Goal: Information Seeking & Learning: Learn about a topic

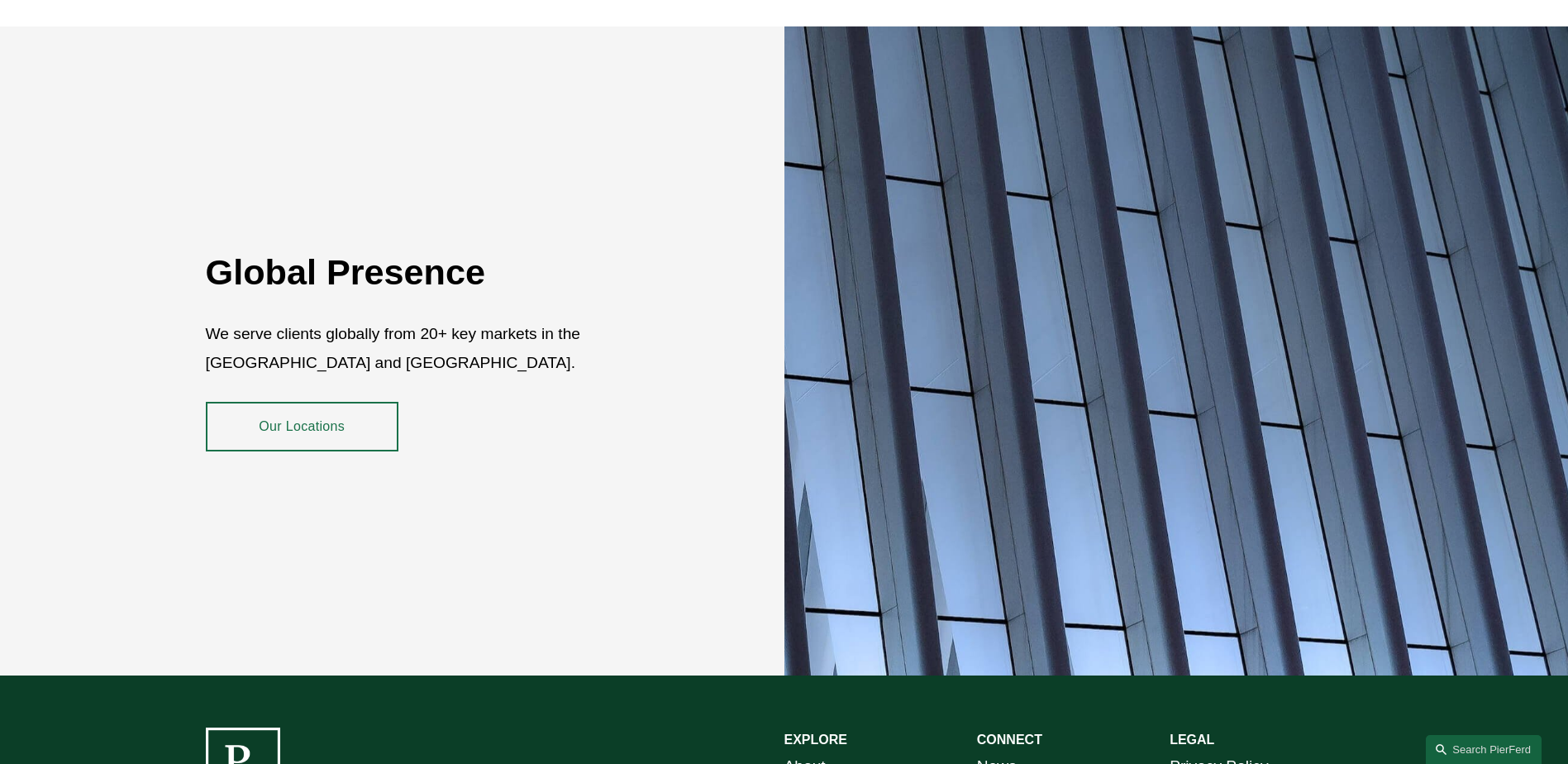
scroll to position [3025, 0]
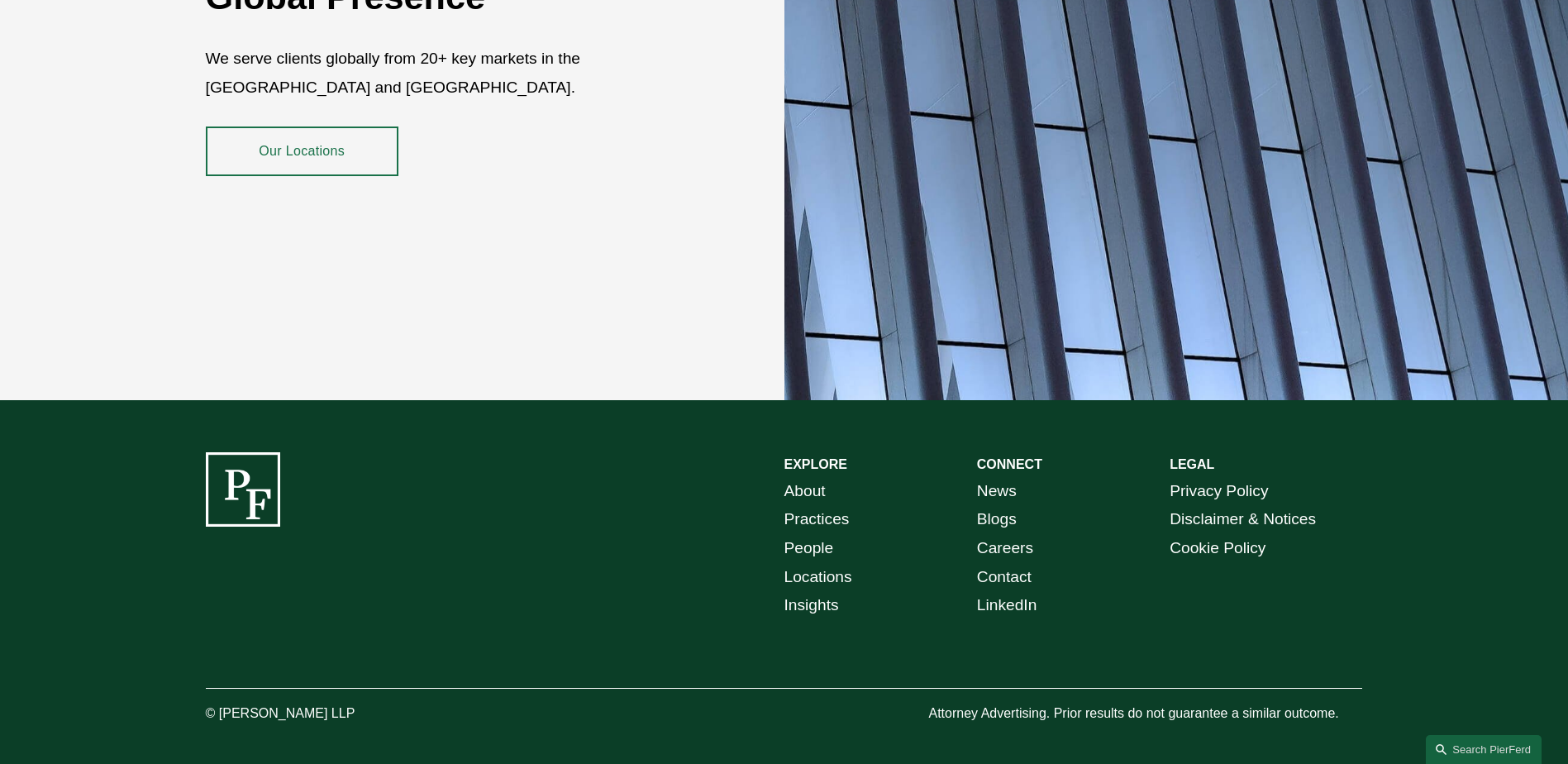
click at [809, 477] on link "About" at bounding box center [805, 491] width 41 height 29
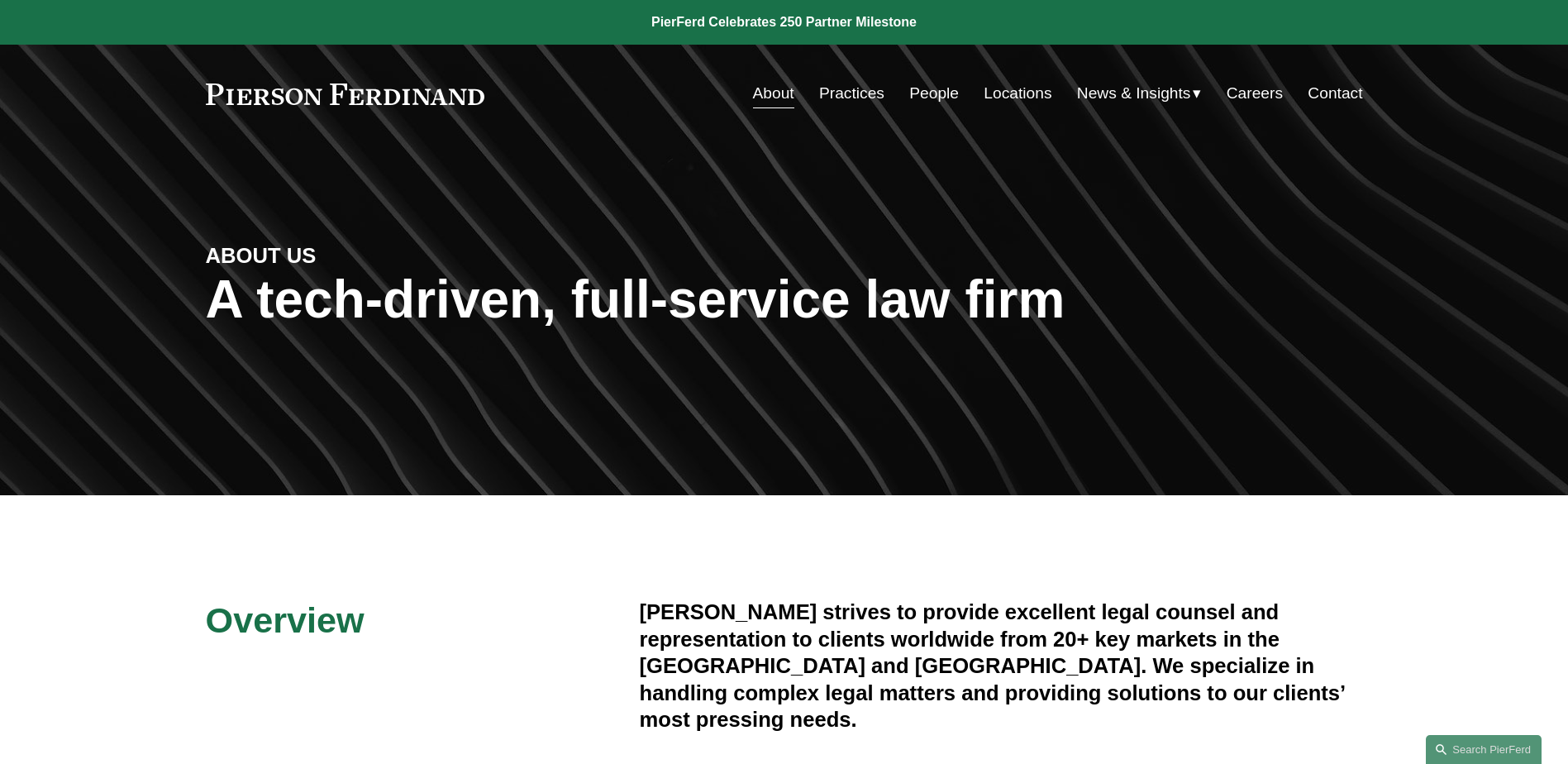
click at [1252, 102] on link "Careers" at bounding box center [1255, 93] width 56 height 31
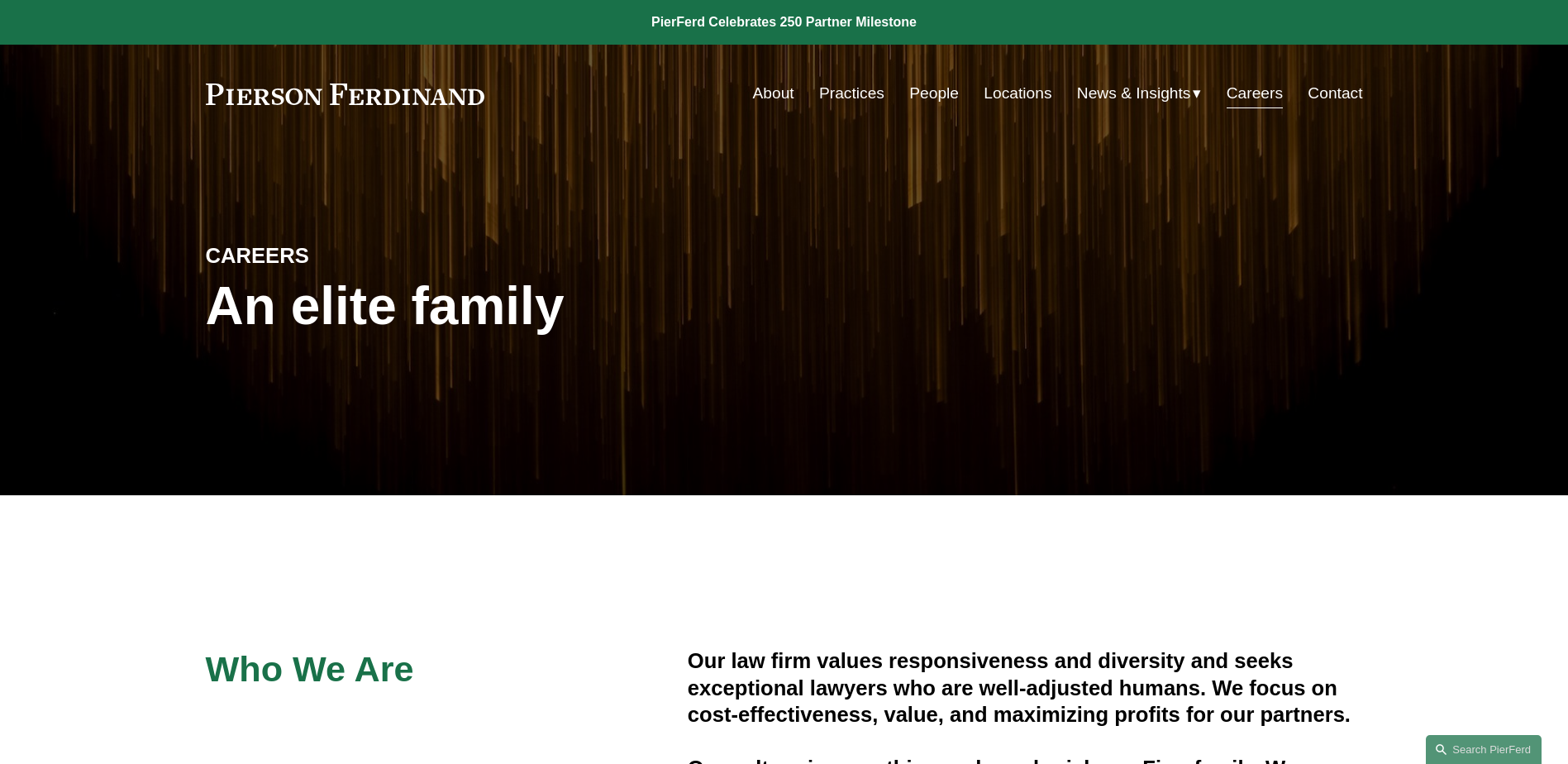
click at [1331, 86] on link "Contact" at bounding box center [1335, 93] width 55 height 31
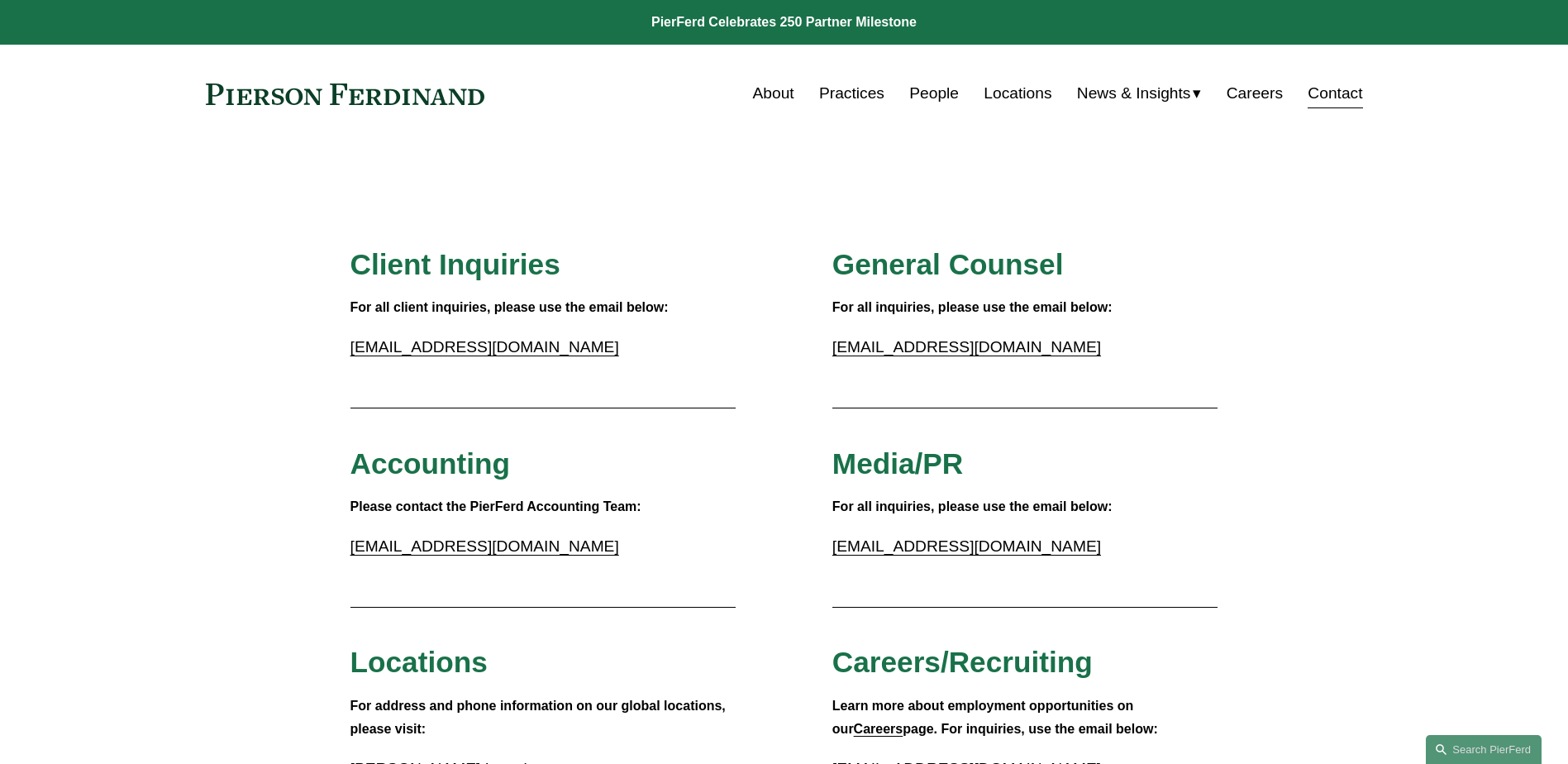
click at [781, 96] on link "About" at bounding box center [774, 93] width 41 height 31
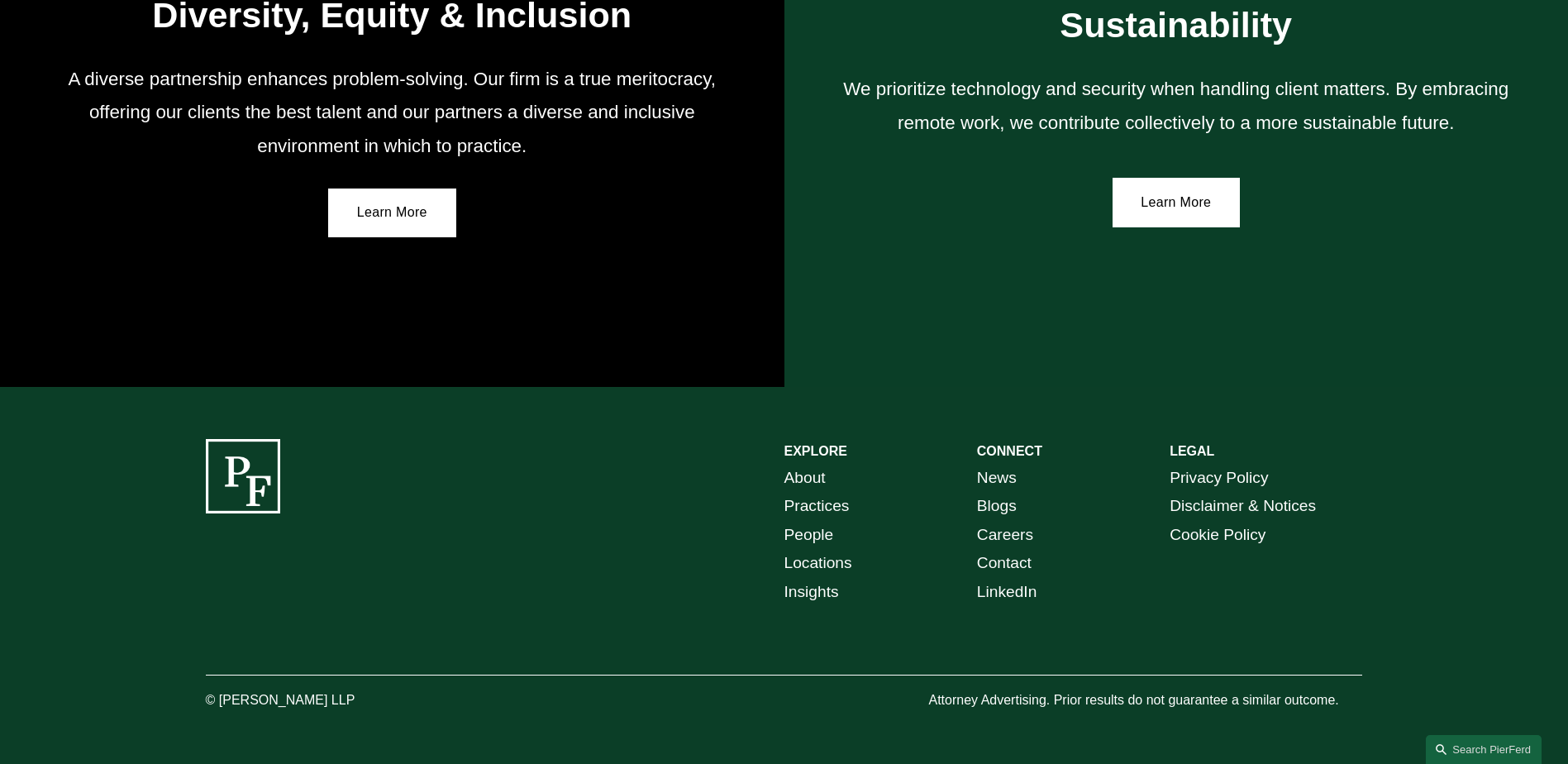
scroll to position [3040, 0]
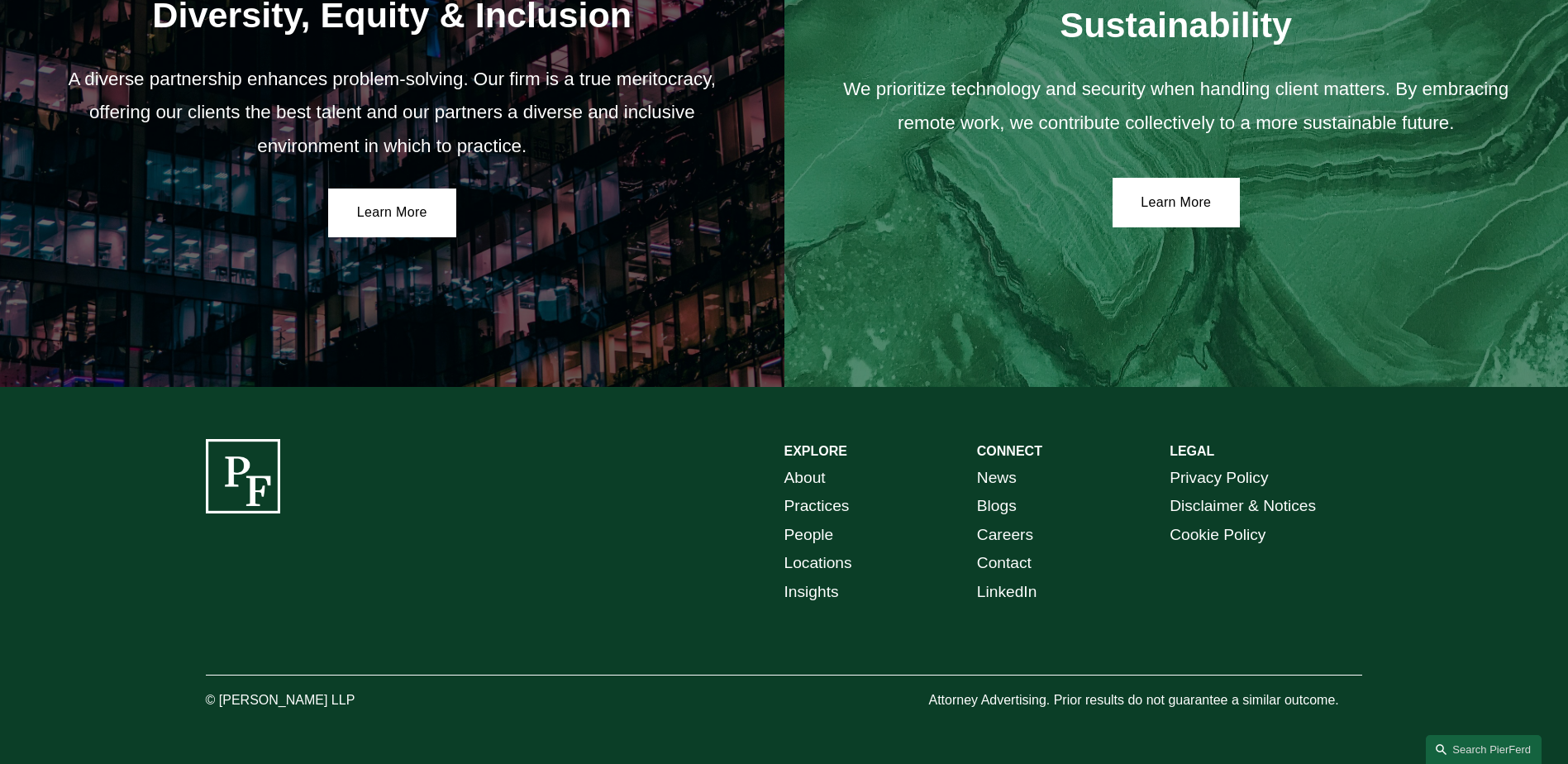
click at [817, 584] on link "Insights" at bounding box center [812, 592] width 55 height 29
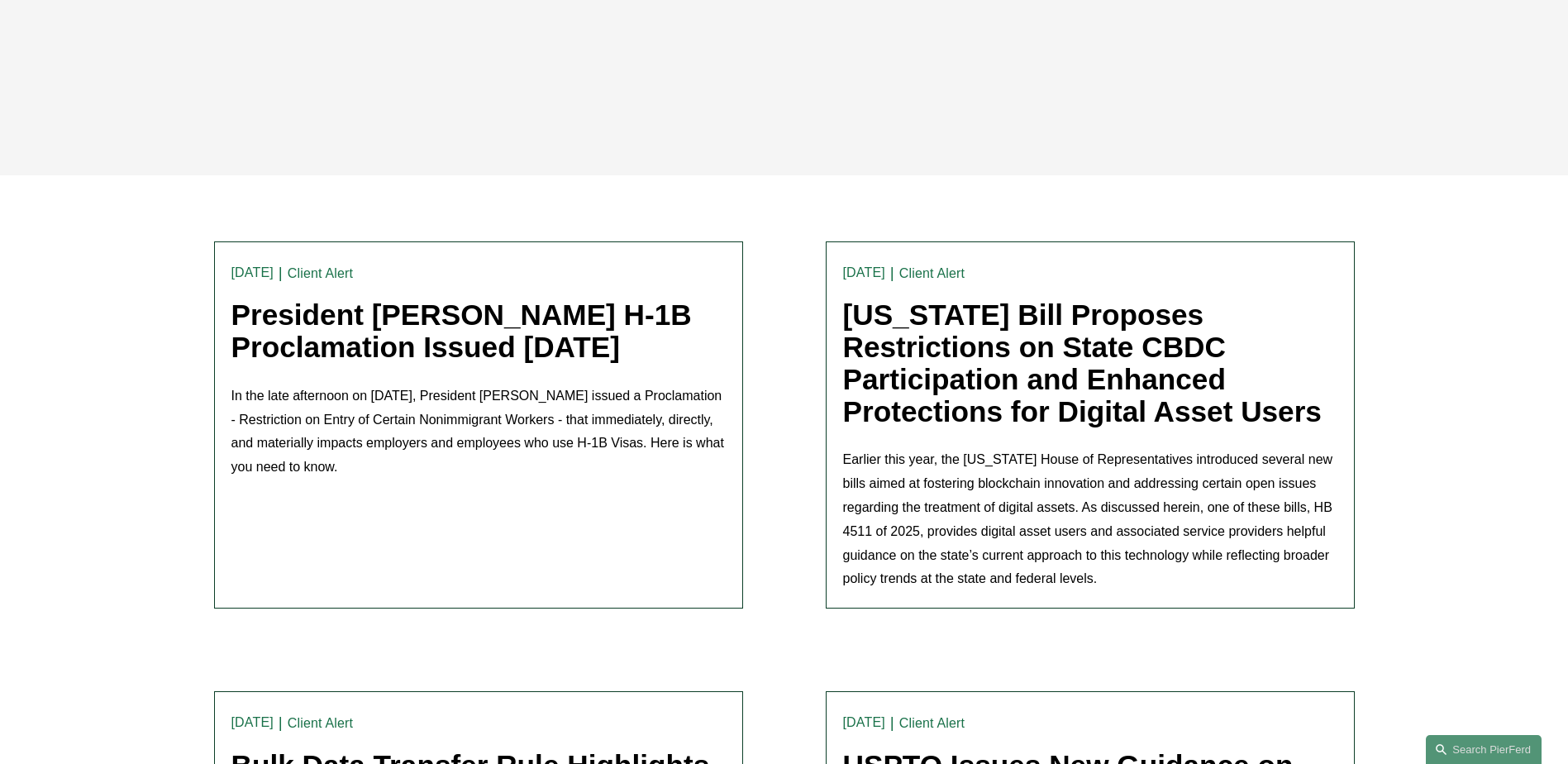
scroll to position [331, 0]
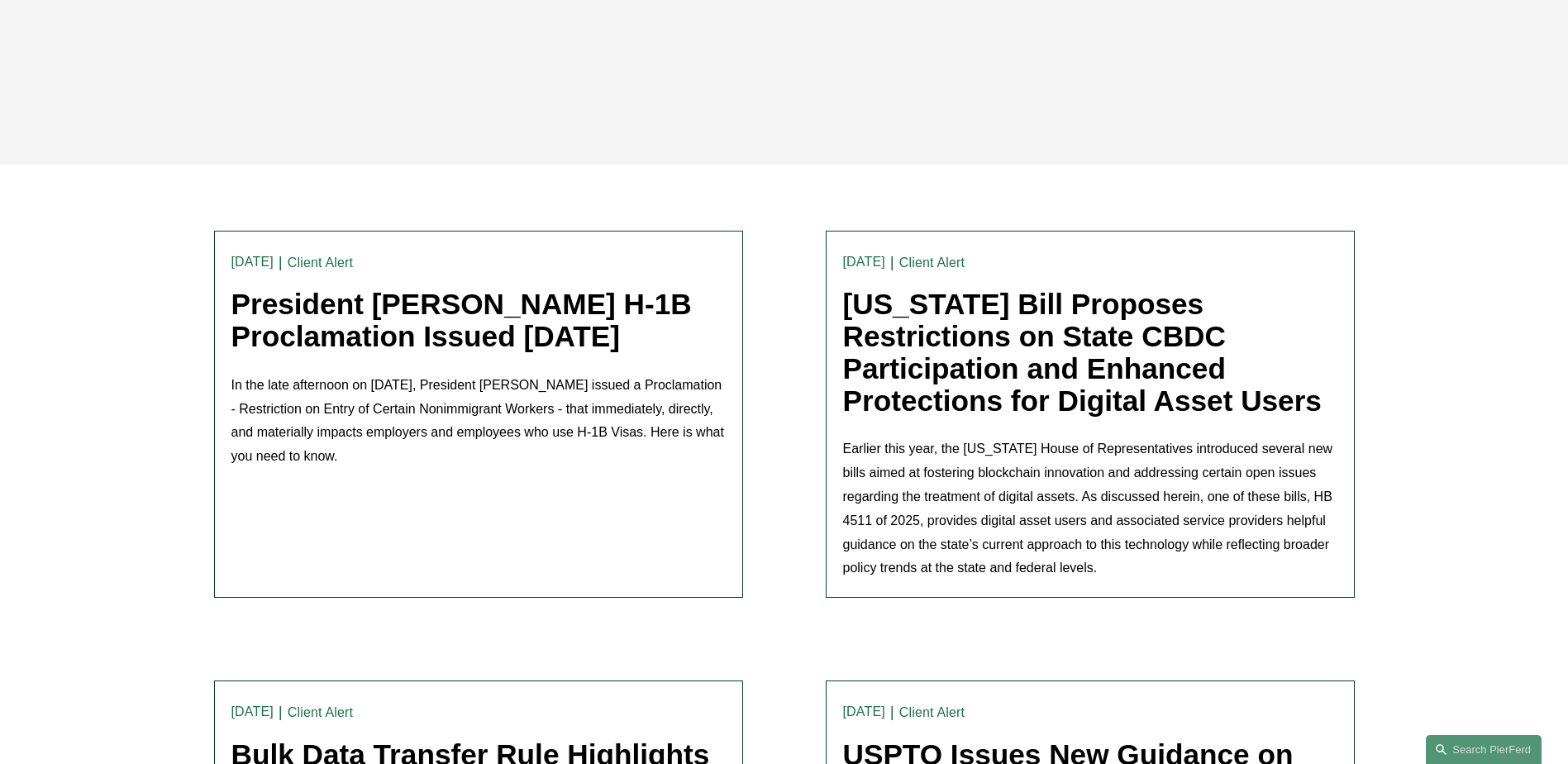
click at [447, 352] on link "President Trump’s H-1B Proclamation Issued Friday, September 19, 2025" at bounding box center [462, 320] width 461 height 65
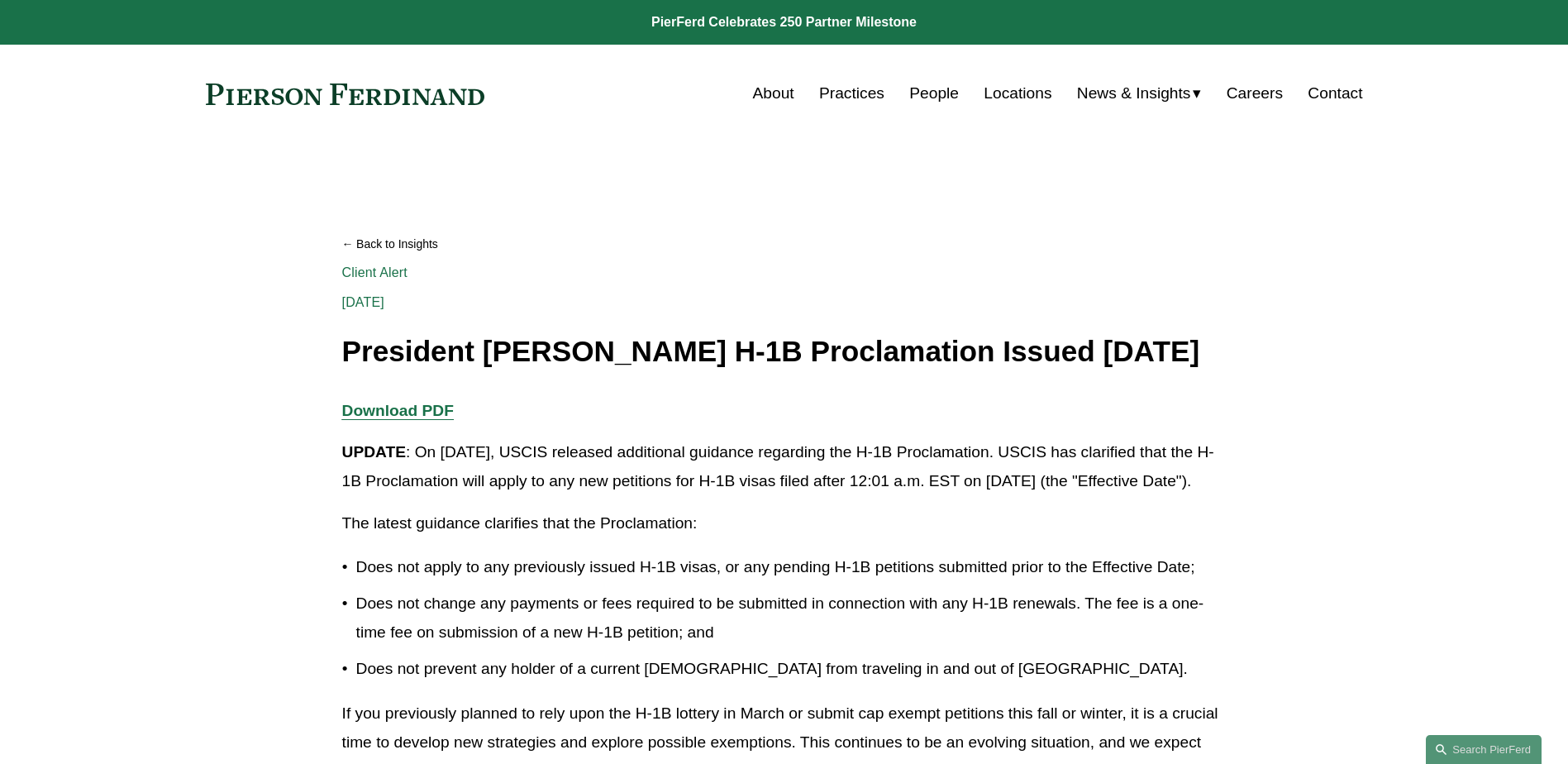
click at [358, 420] on strong "Download PDF" at bounding box center [398, 410] width 112 height 17
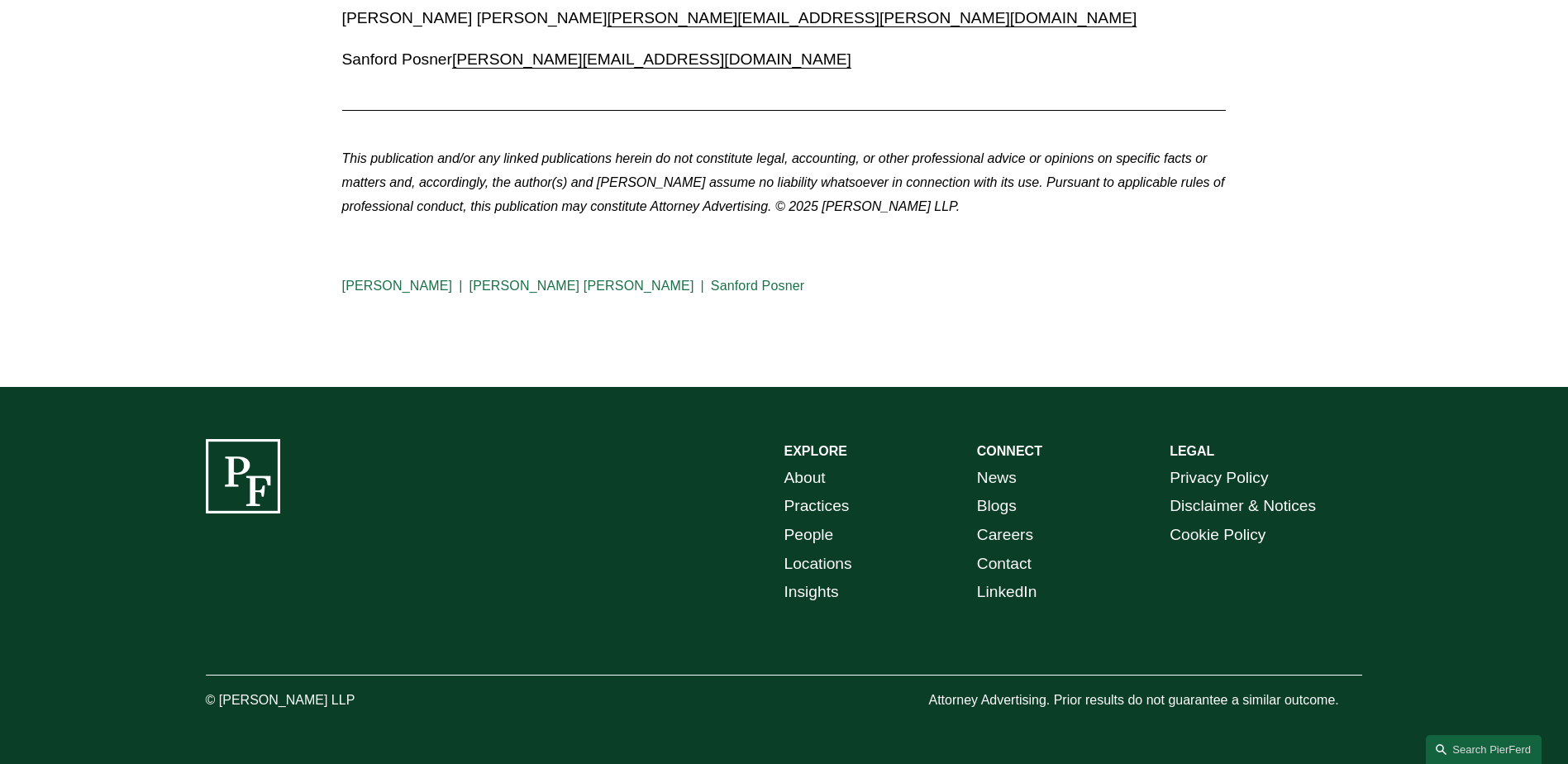
scroll to position [2563, 0]
click at [805, 543] on link "People" at bounding box center [809, 535] width 50 height 29
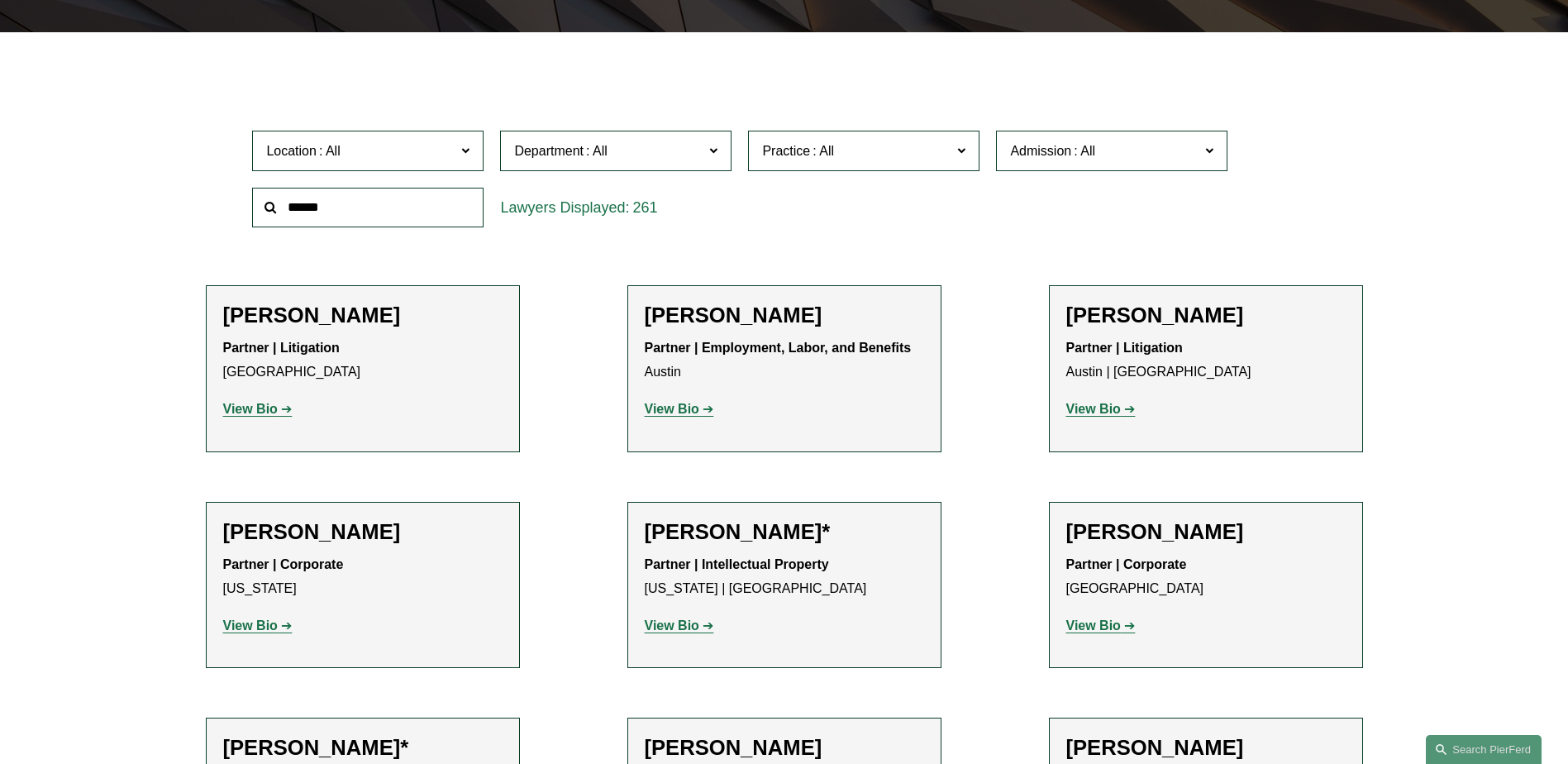
scroll to position [496, 0]
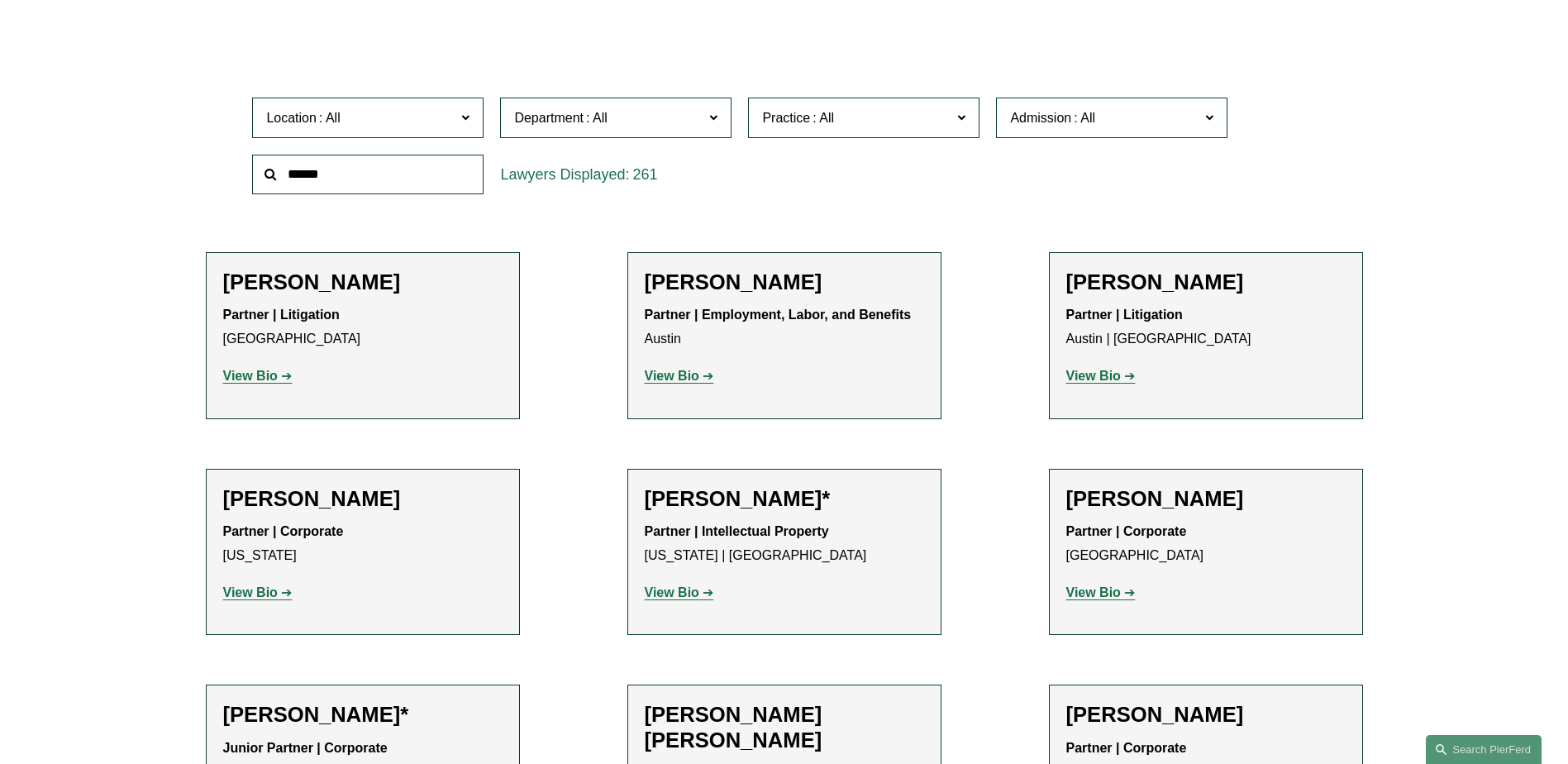
click at [1103, 281] on h2 "[PERSON_NAME]" at bounding box center [1206, 282] width 279 height 25
click at [1075, 379] on strong "View Bio" at bounding box center [1094, 375] width 55 height 14
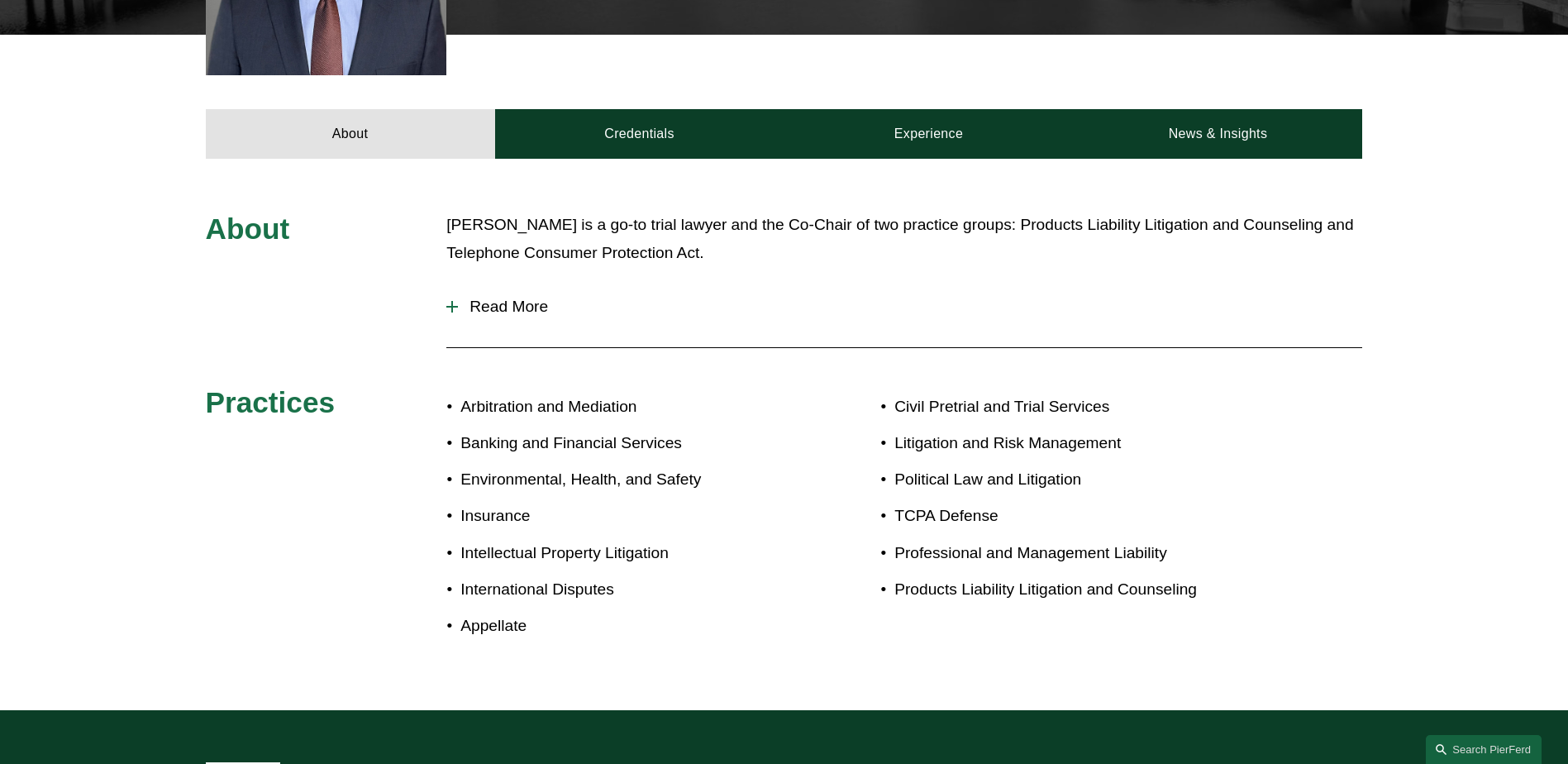
scroll to position [953, 0]
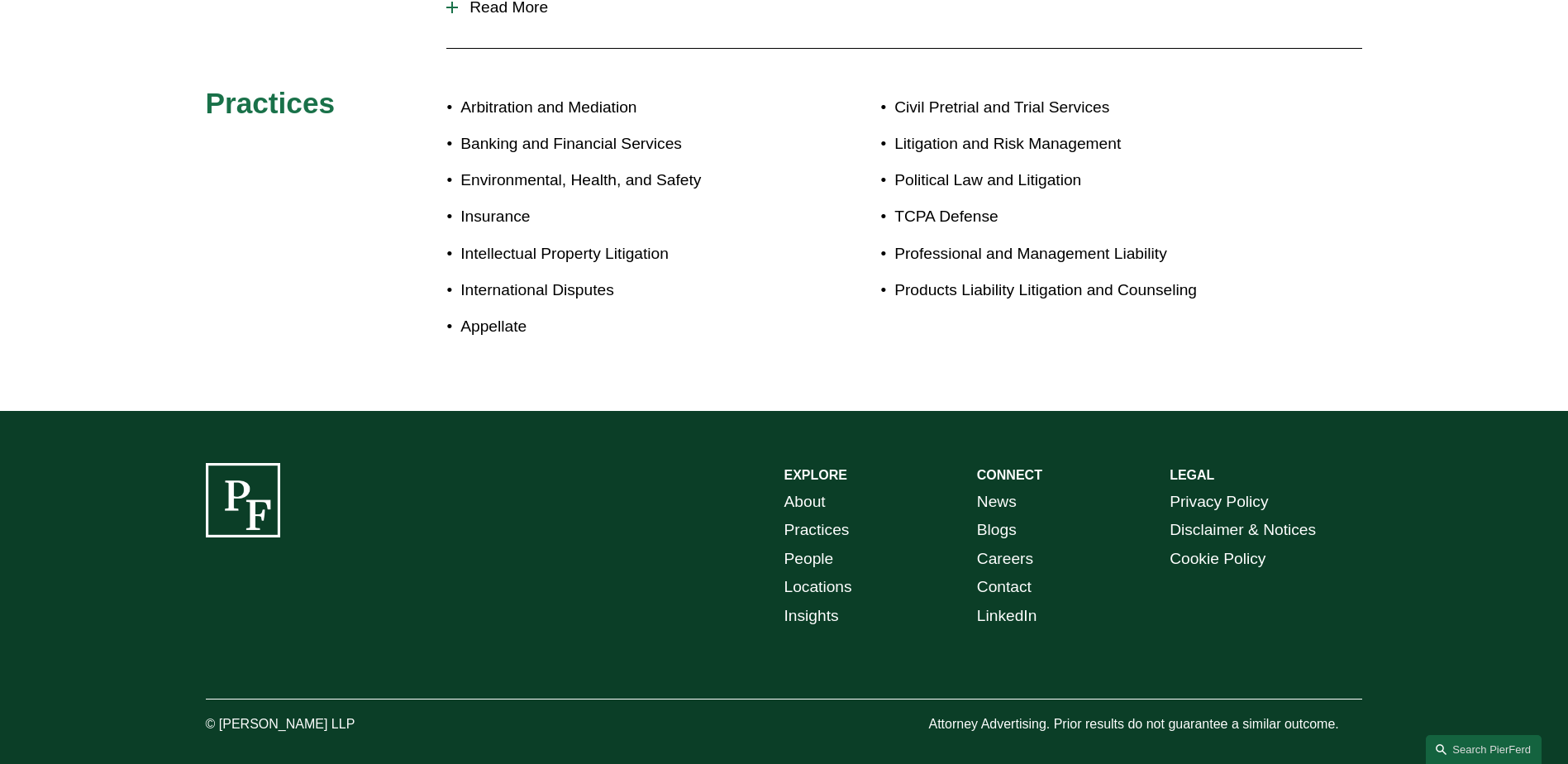
drag, startPoint x: 369, startPoint y: 701, endPoint x: 183, endPoint y: 709, distance: 186.2
click at [183, 709] on div "EXPLORE CONNECT About Practices People Locations Insights News Blogs Careers Co…" at bounding box center [784, 599] width 1568 height 274
copy p "© [PERSON_NAME] LLP"
